Goal: Task Accomplishment & Management: Manage account settings

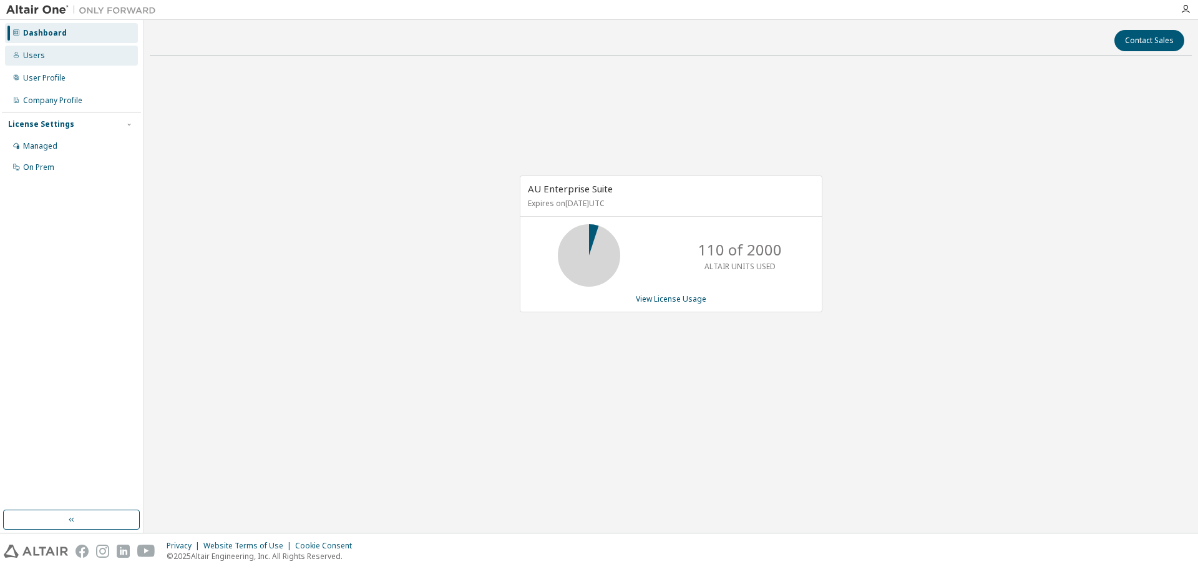
click at [43, 51] on div "Users" at bounding box center [71, 56] width 133 height 20
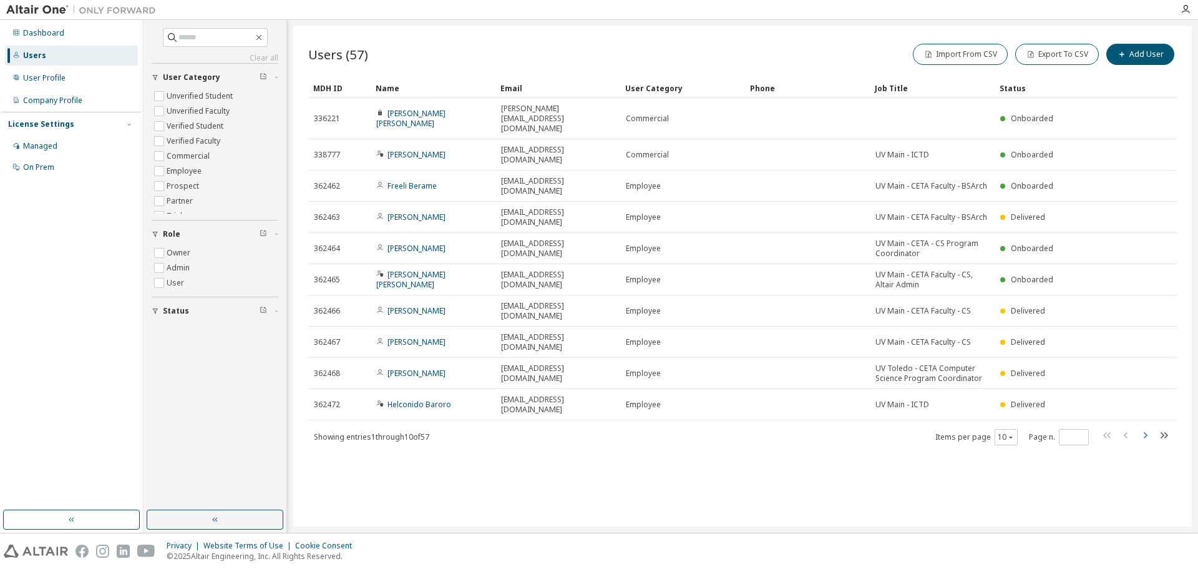
click at [1147, 428] on icon "button" at bounding box center [1145, 435] width 15 height 15
type input "*"
